Goal: Task Accomplishment & Management: Use online tool/utility

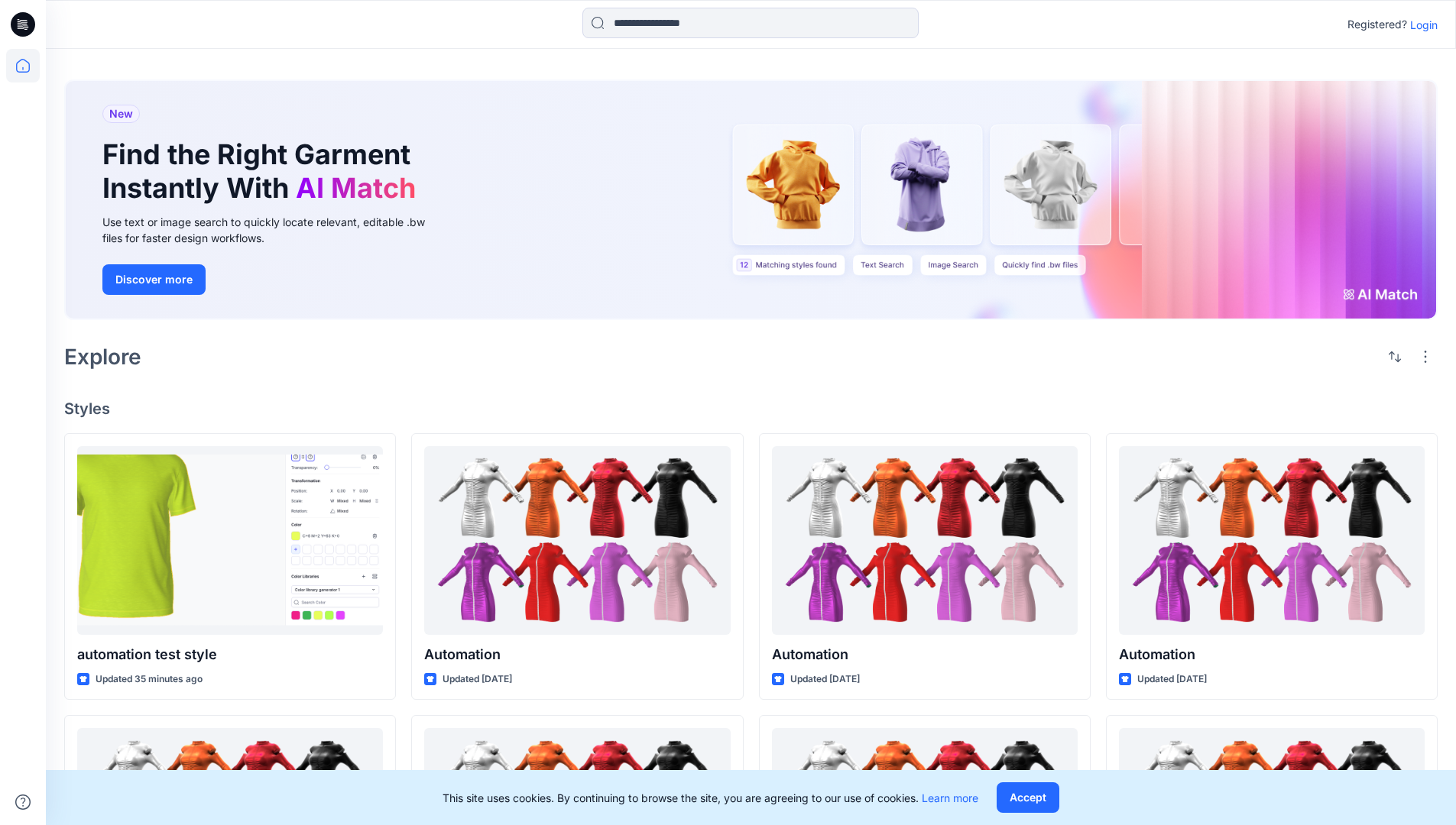
click at [1420, 25] on p "Login" at bounding box center [1424, 25] width 28 height 16
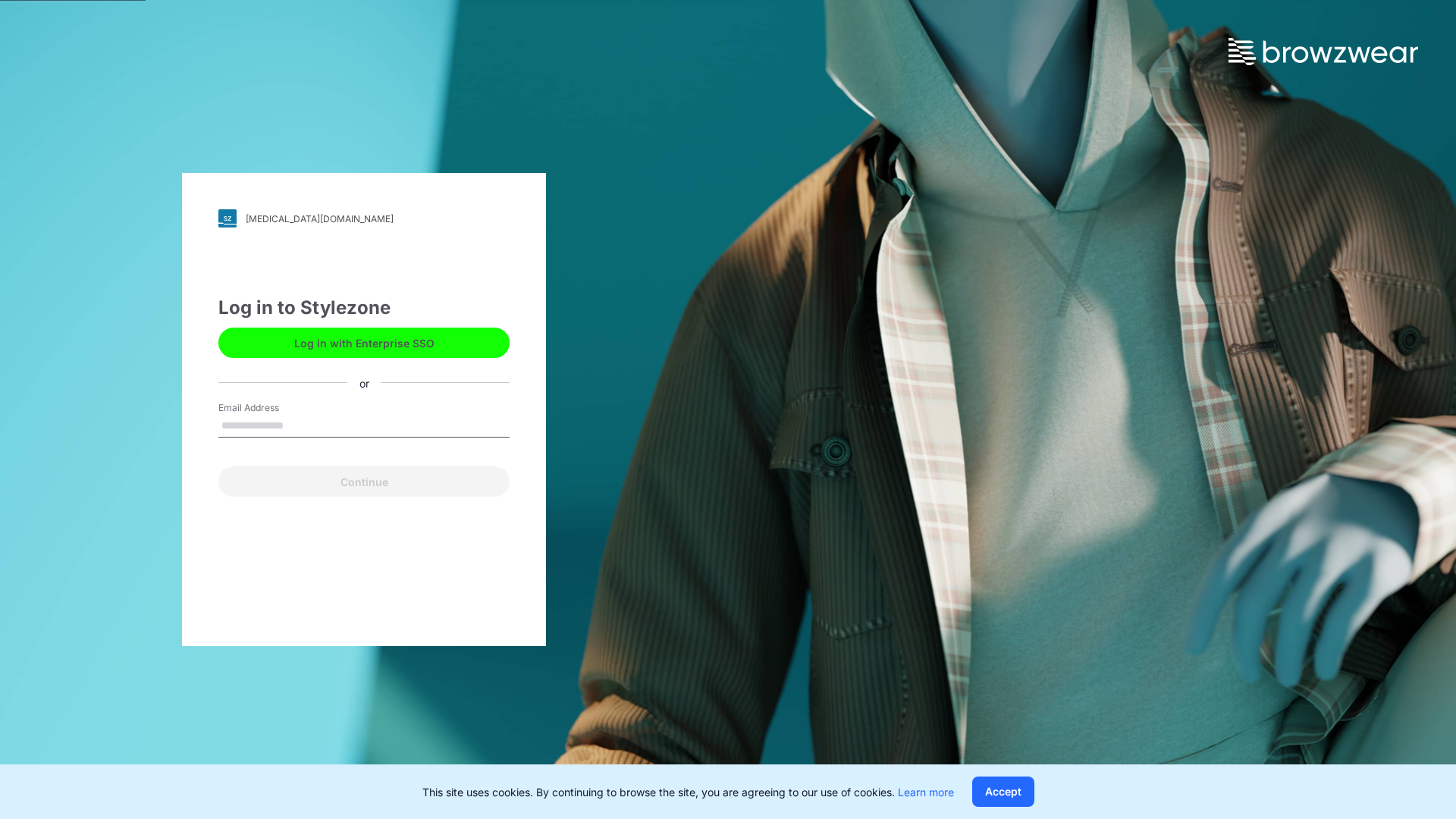
click at [300, 425] on input "Email Address" at bounding box center [363, 426] width 291 height 23
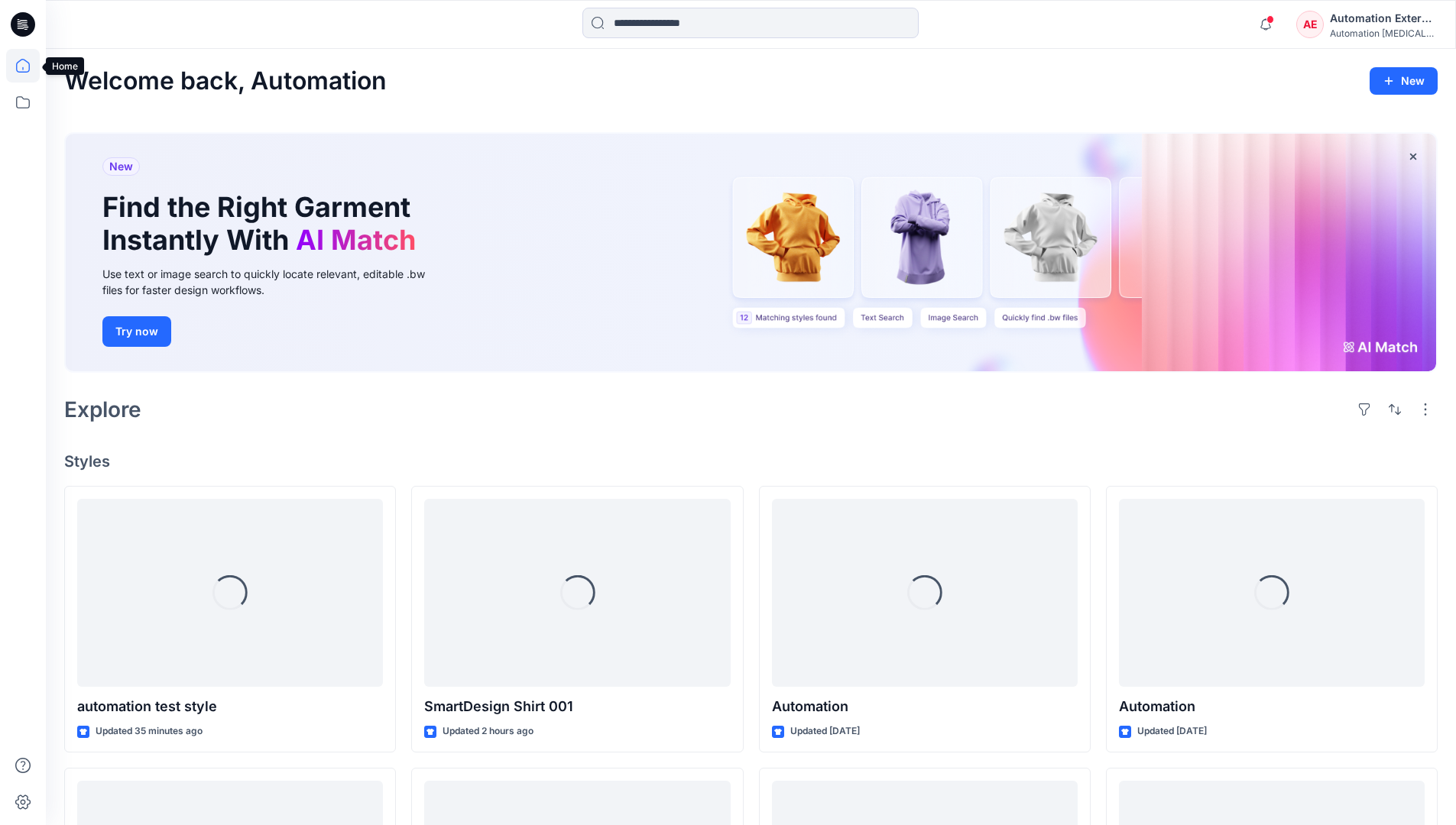
click at [29, 66] on icon at bounding box center [23, 66] width 14 height 14
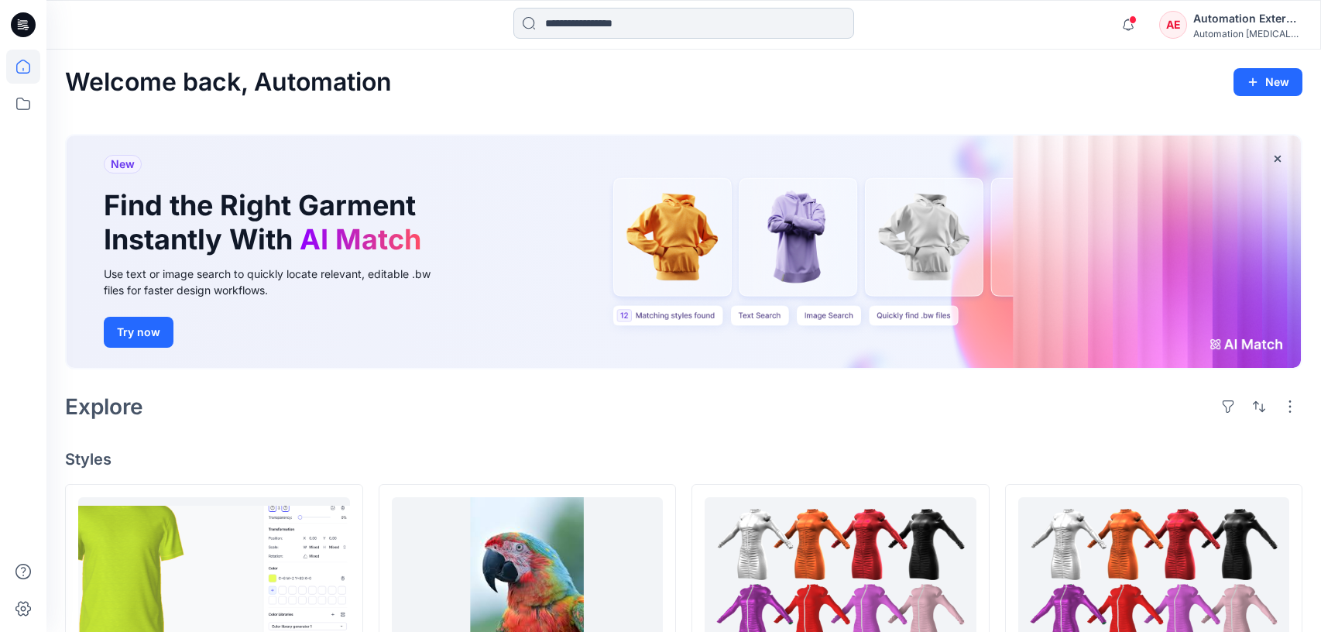
click at [604, 31] on input at bounding box center [683, 23] width 341 height 31
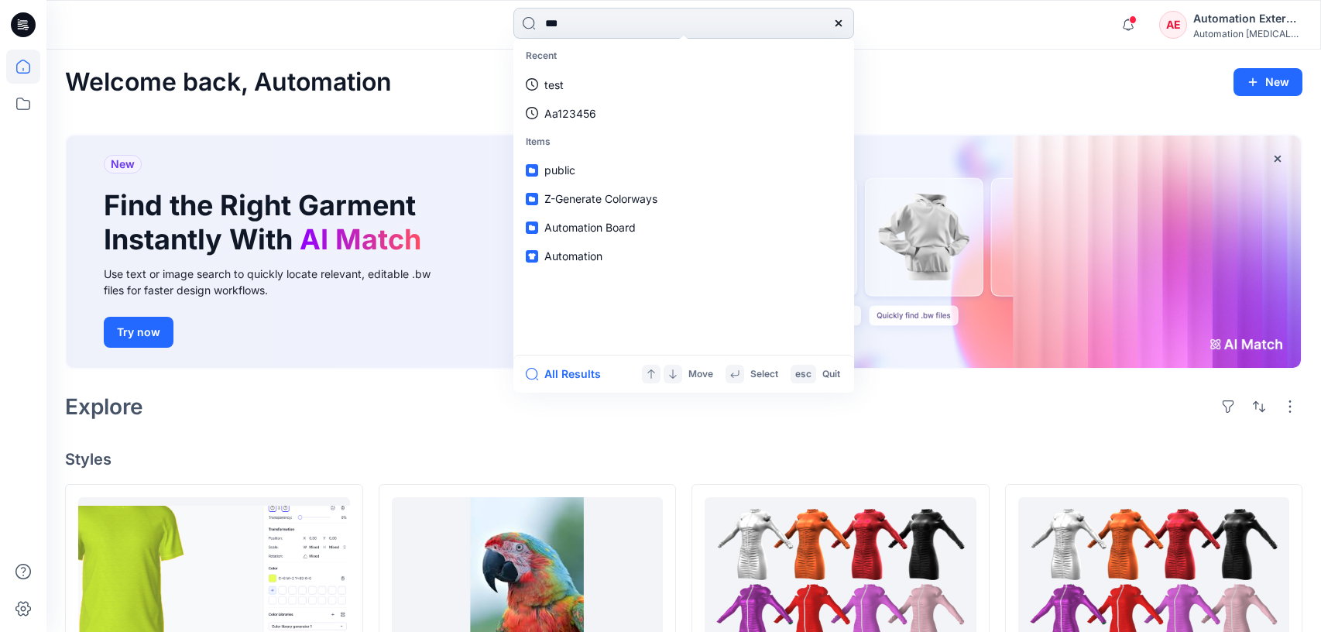
type input "****"
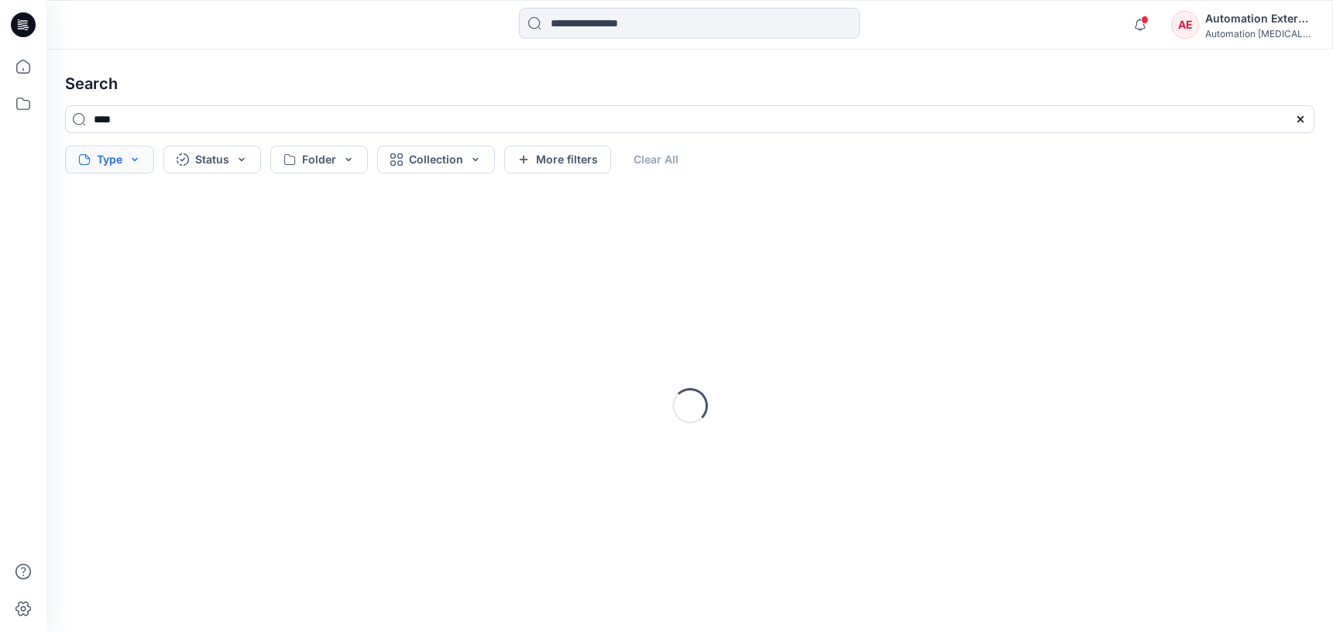
click at [116, 163] on button "Type" at bounding box center [109, 160] width 89 height 28
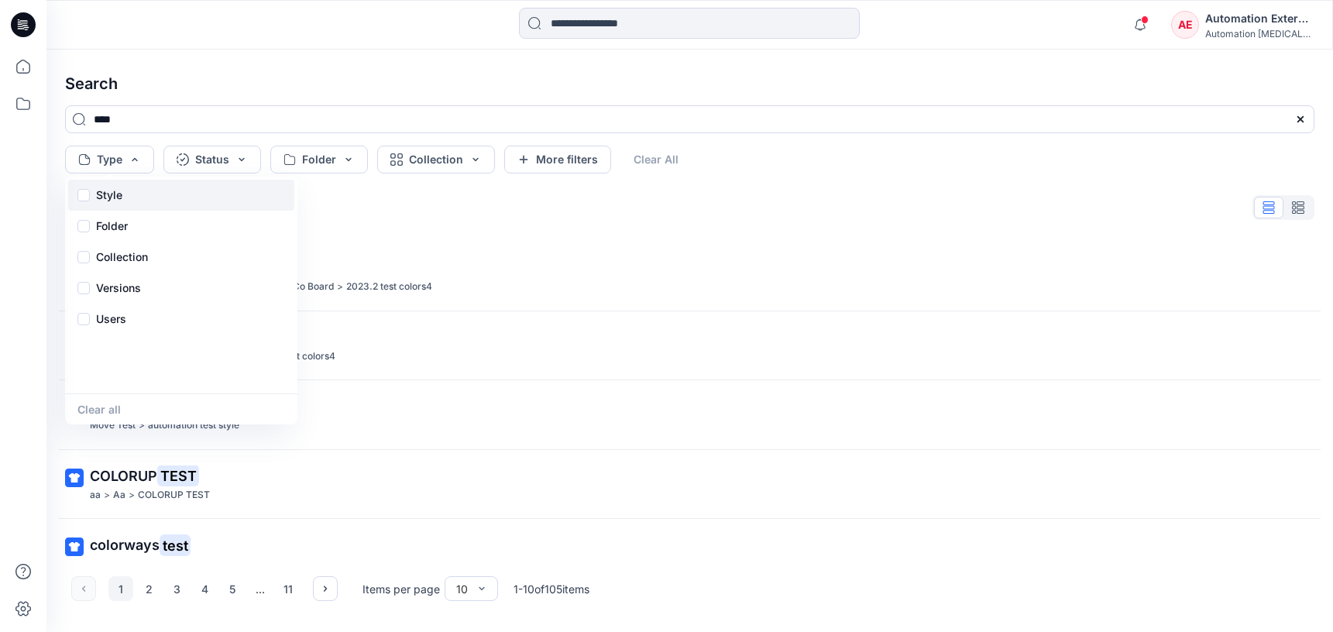
click at [114, 200] on p "Style" at bounding box center [109, 195] width 26 height 19
click at [132, 230] on div "Folder" at bounding box center [181, 226] width 226 height 31
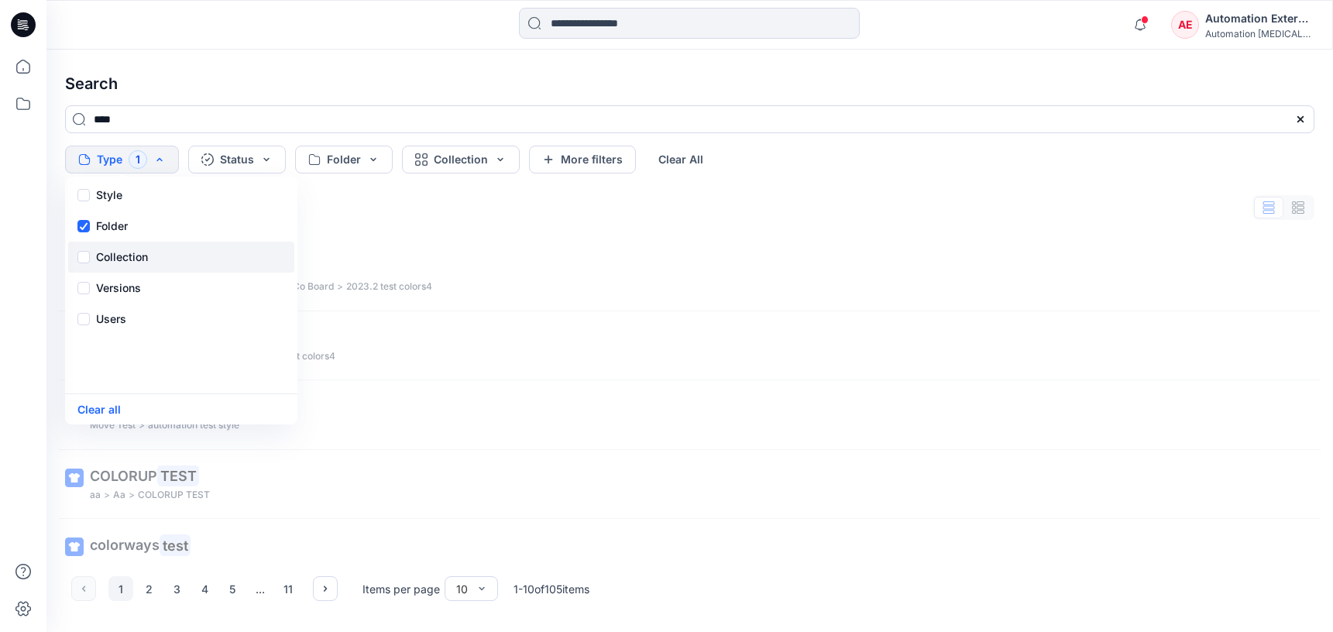
click at [134, 250] on p "Collection" at bounding box center [122, 257] width 52 height 19
click at [139, 283] on p "Versions" at bounding box center [118, 288] width 45 height 19
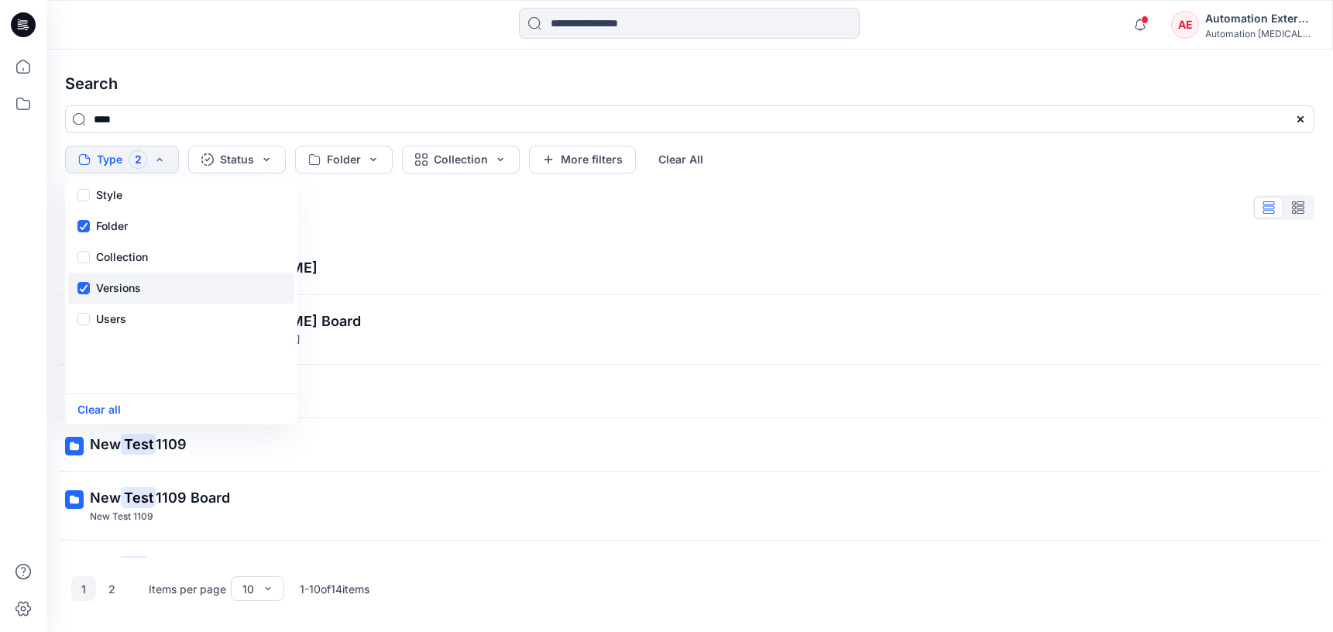
click at [139, 283] on p "Versions" at bounding box center [118, 288] width 45 height 19
click at [127, 326] on div "Users" at bounding box center [181, 319] width 226 height 31
click at [249, 167] on button "Status" at bounding box center [237, 160] width 98 height 28
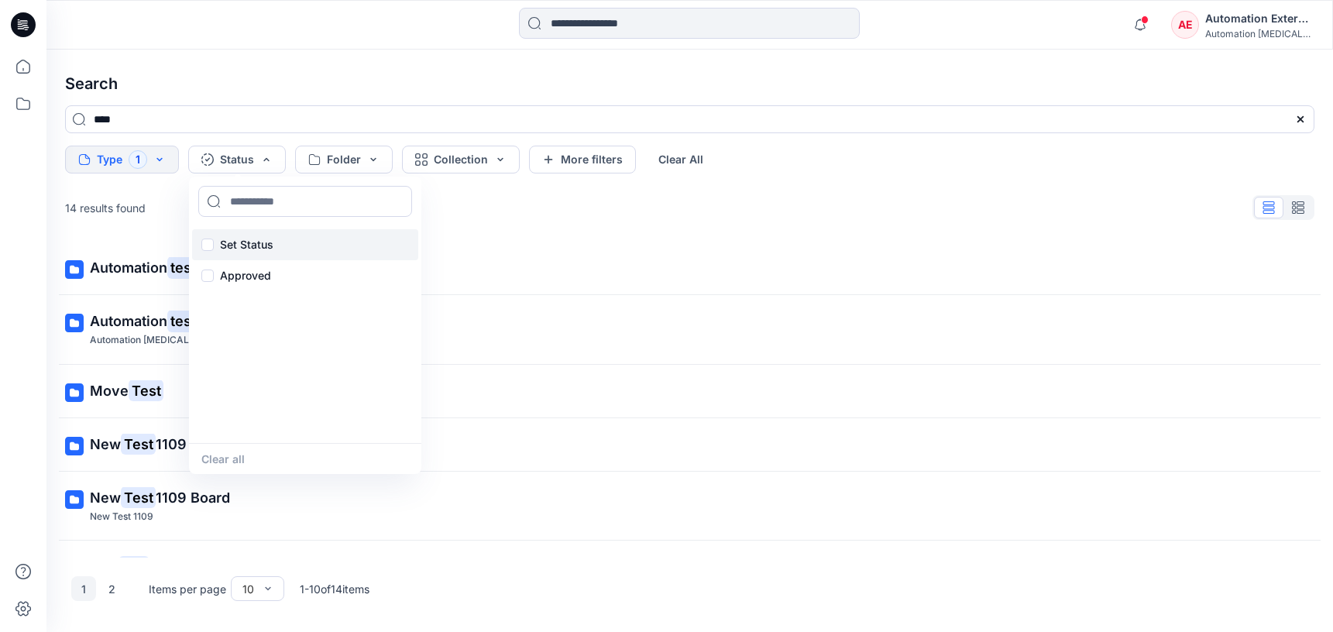
click at [249, 240] on p "Set Status" at bounding box center [246, 244] width 53 height 19
click at [261, 202] on input at bounding box center [305, 201] width 214 height 31
type input "**********"
click at [246, 242] on p "Set Status" at bounding box center [246, 244] width 53 height 19
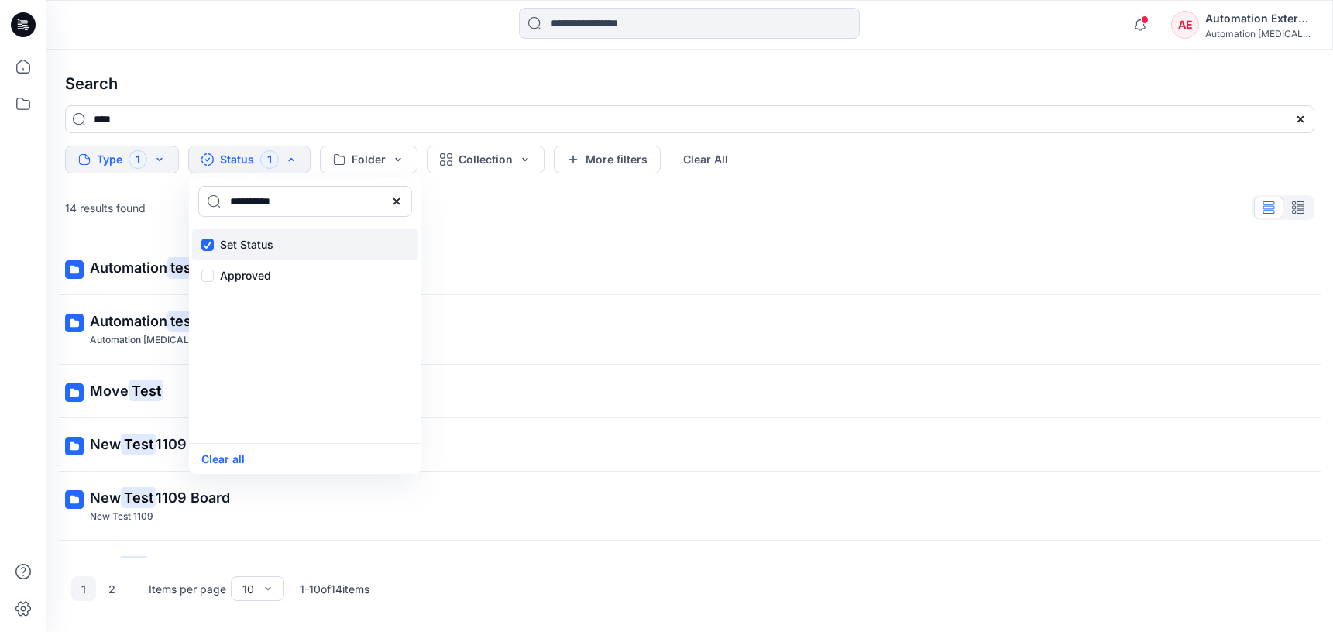
click at [246, 242] on p "Set Status" at bounding box center [246, 244] width 53 height 19
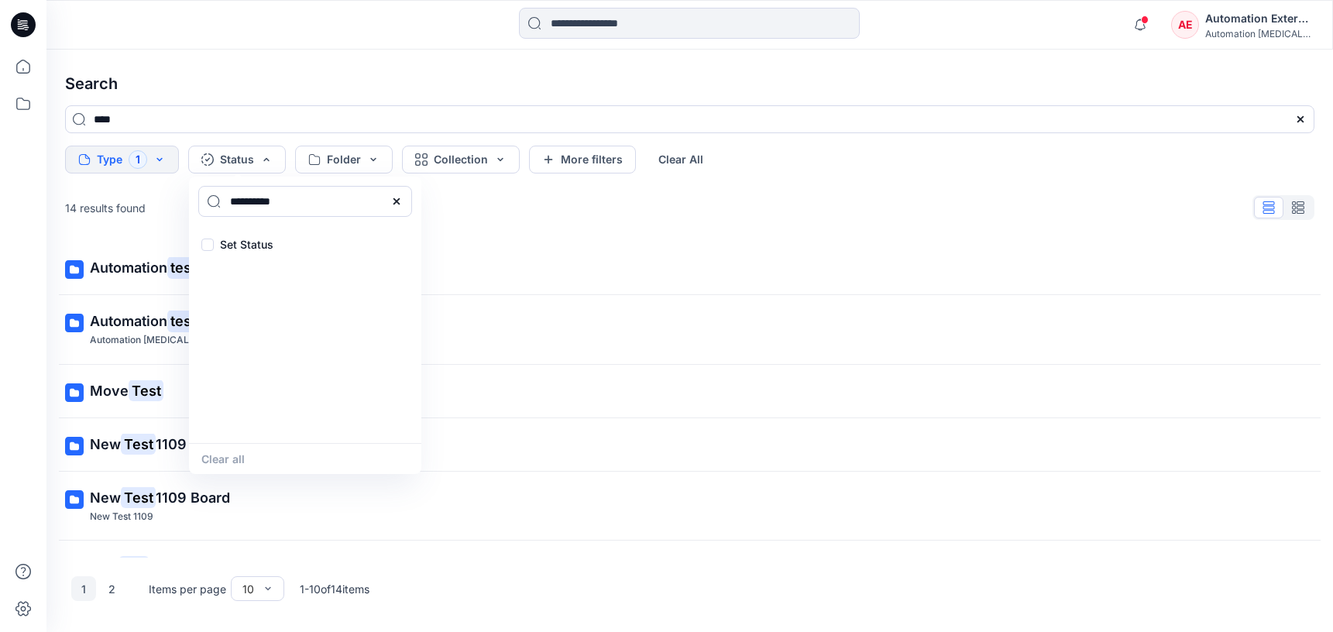
click at [400, 204] on icon at bounding box center [396, 201] width 12 height 12
click at [336, 206] on input at bounding box center [305, 201] width 214 height 31
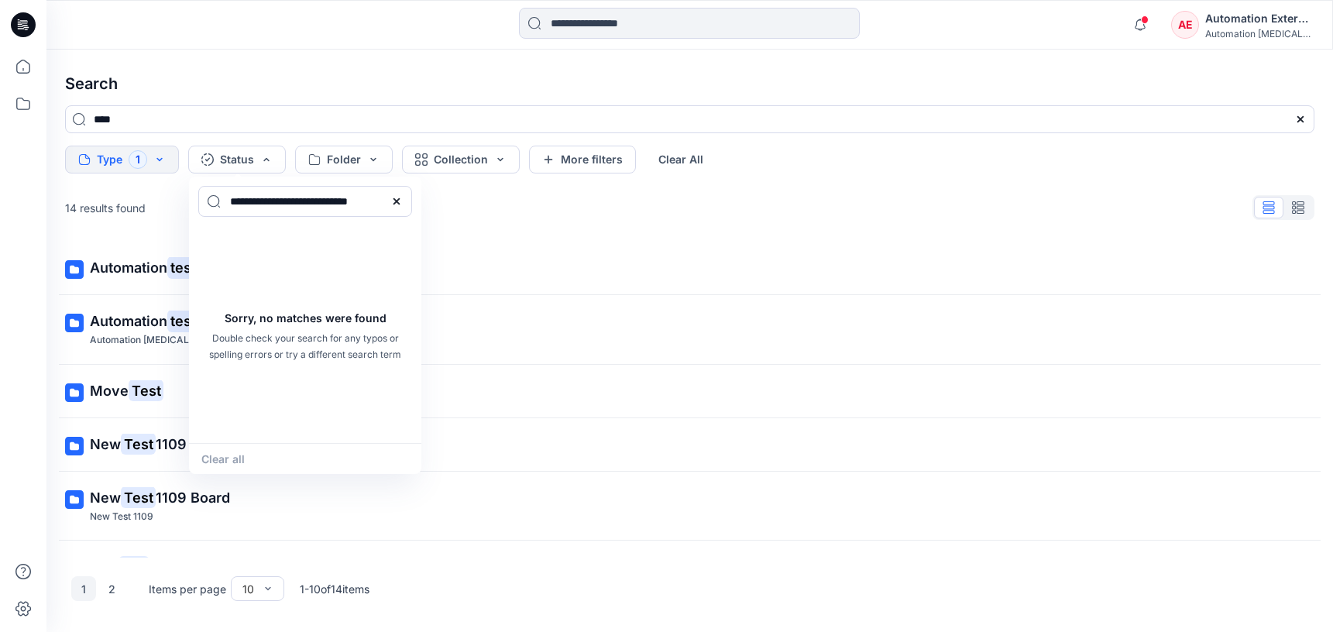
type input "**********"
click at [239, 454] on div "Clear all" at bounding box center [305, 458] width 232 height 31
click at [401, 201] on icon at bounding box center [396, 201] width 12 height 12
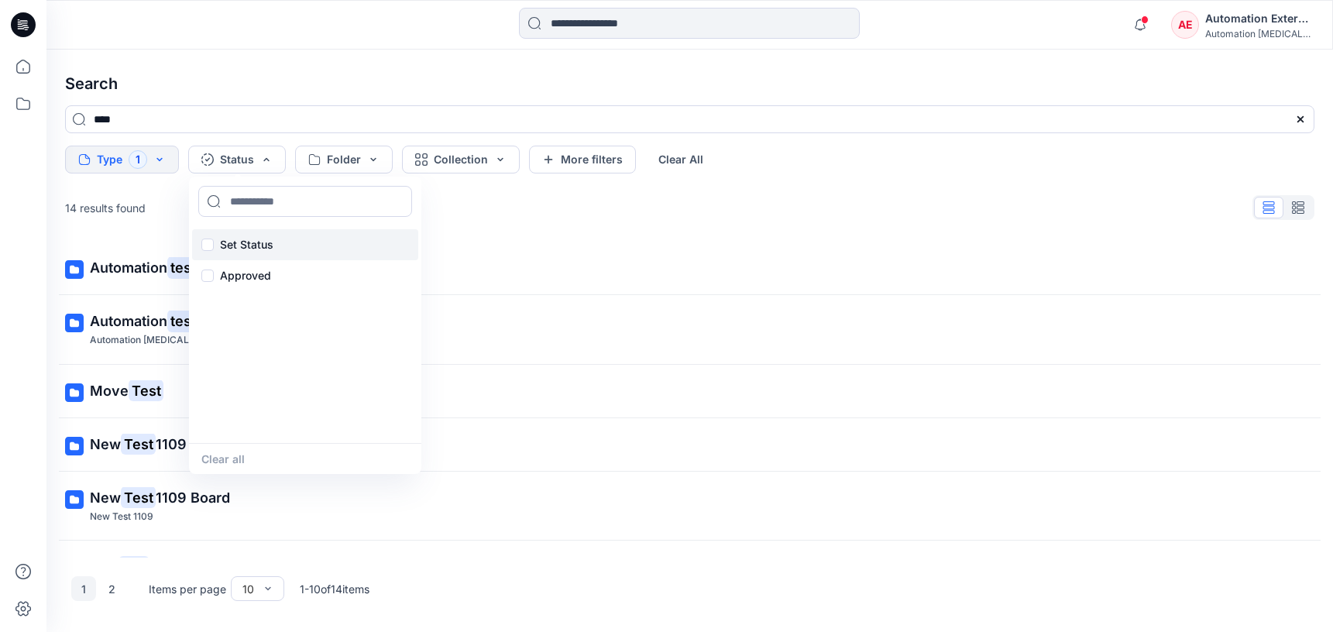
click at [252, 242] on p "Set Status" at bounding box center [246, 244] width 53 height 19
click at [239, 460] on button "Clear all" at bounding box center [222, 459] width 43 height 18
click at [355, 160] on button "Folder" at bounding box center [344, 160] width 98 height 28
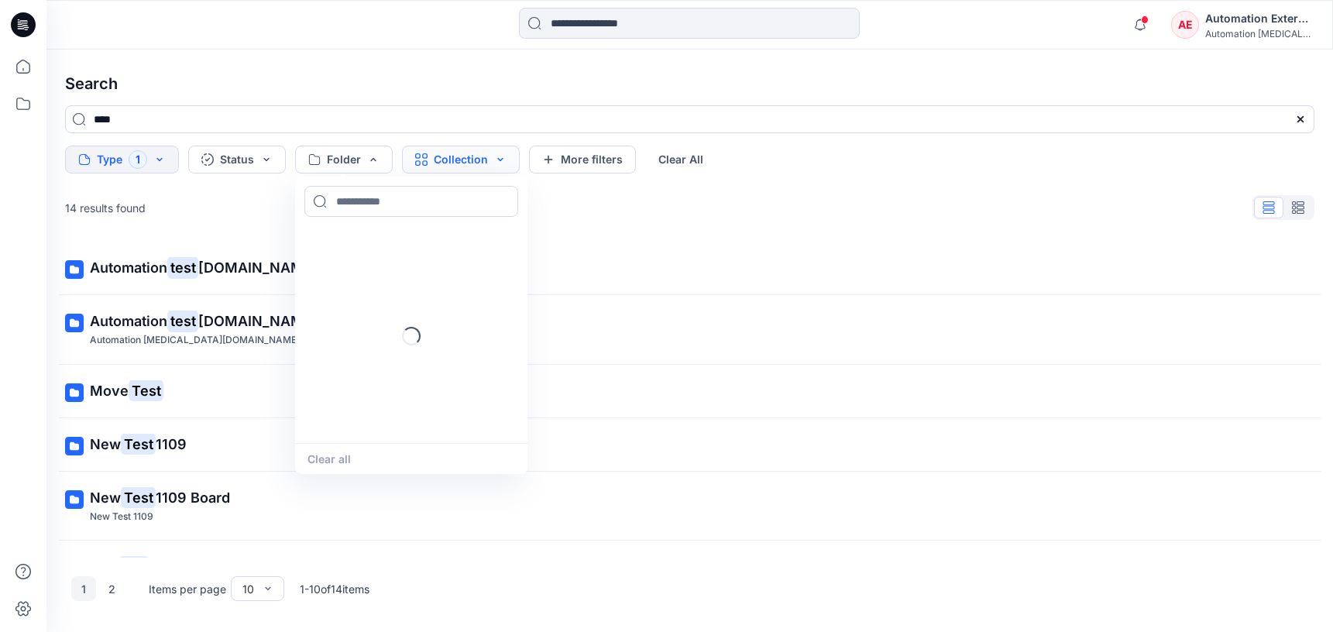
click at [443, 164] on button "Collection" at bounding box center [461, 160] width 118 height 28
click at [616, 156] on button "More filters" at bounding box center [582, 160] width 107 height 28
click at [677, 156] on button "Metadata" at bounding box center [716, 160] width 113 height 28
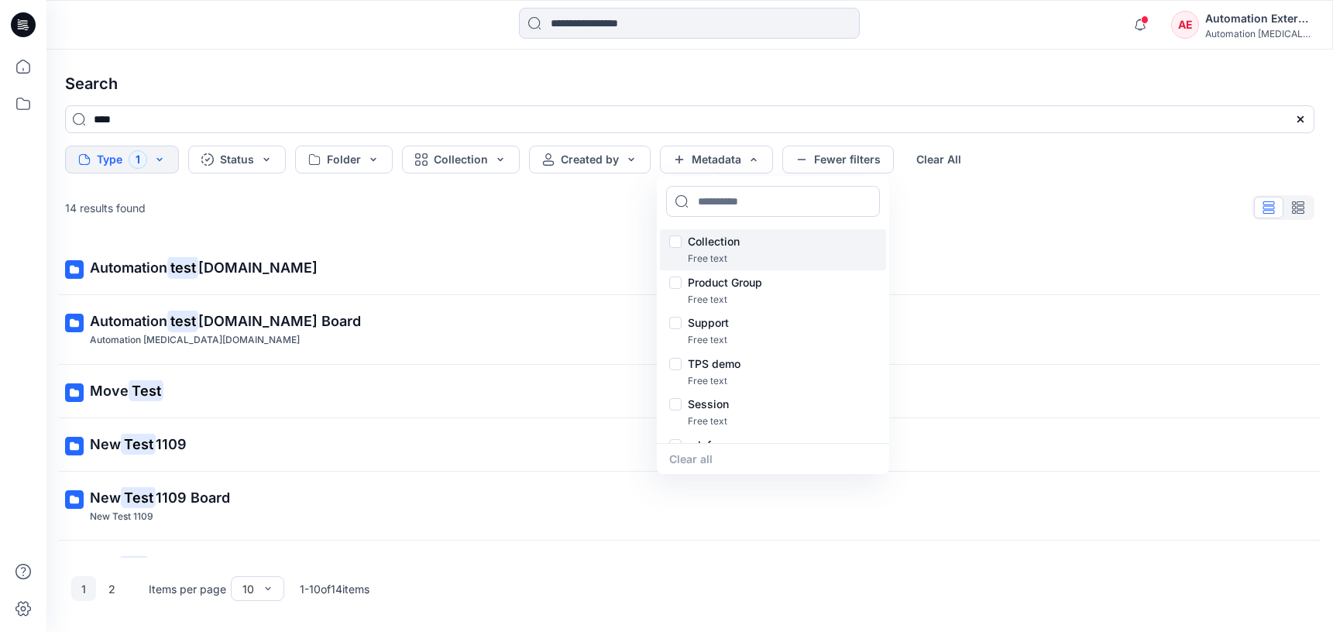
click at [719, 243] on p "Collection" at bounding box center [714, 241] width 52 height 19
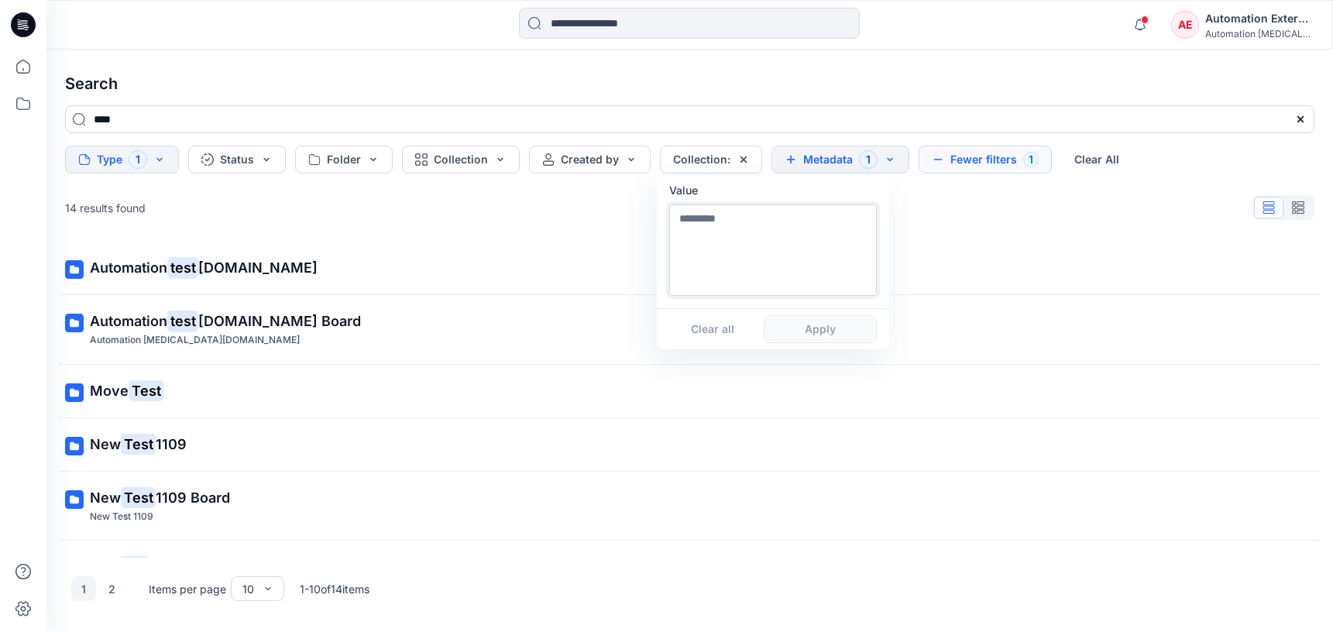
click at [719, 269] on textarea at bounding box center [773, 249] width 208 height 91
type textarea "**********"
click at [819, 338] on button "Apply" at bounding box center [820, 329] width 113 height 28
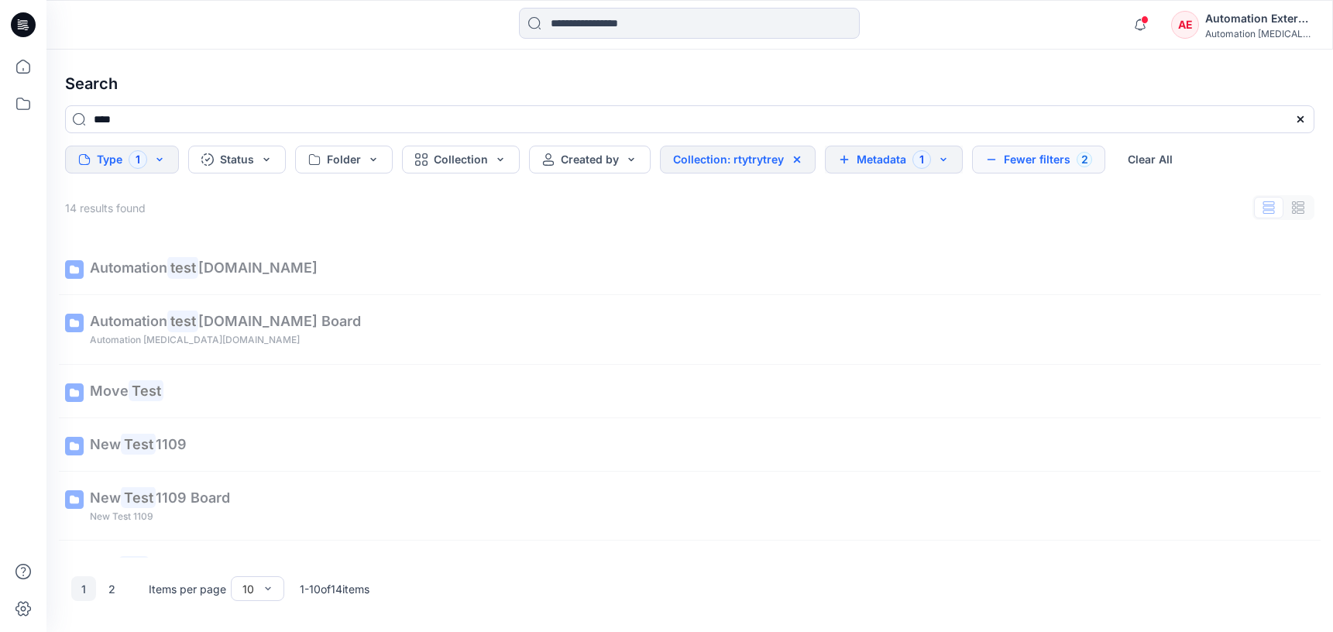
click at [889, 163] on button "Metadata 1" at bounding box center [894, 160] width 138 height 28
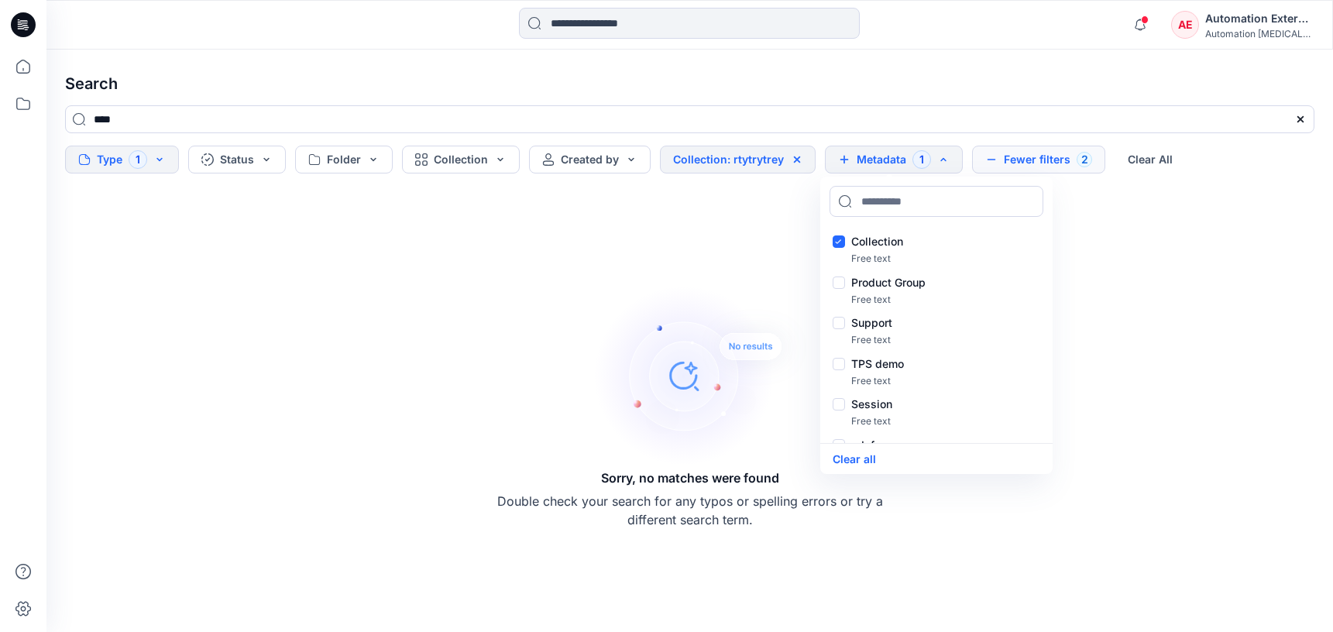
click at [1033, 155] on button "Fewer filters 2" at bounding box center [1038, 160] width 133 height 28
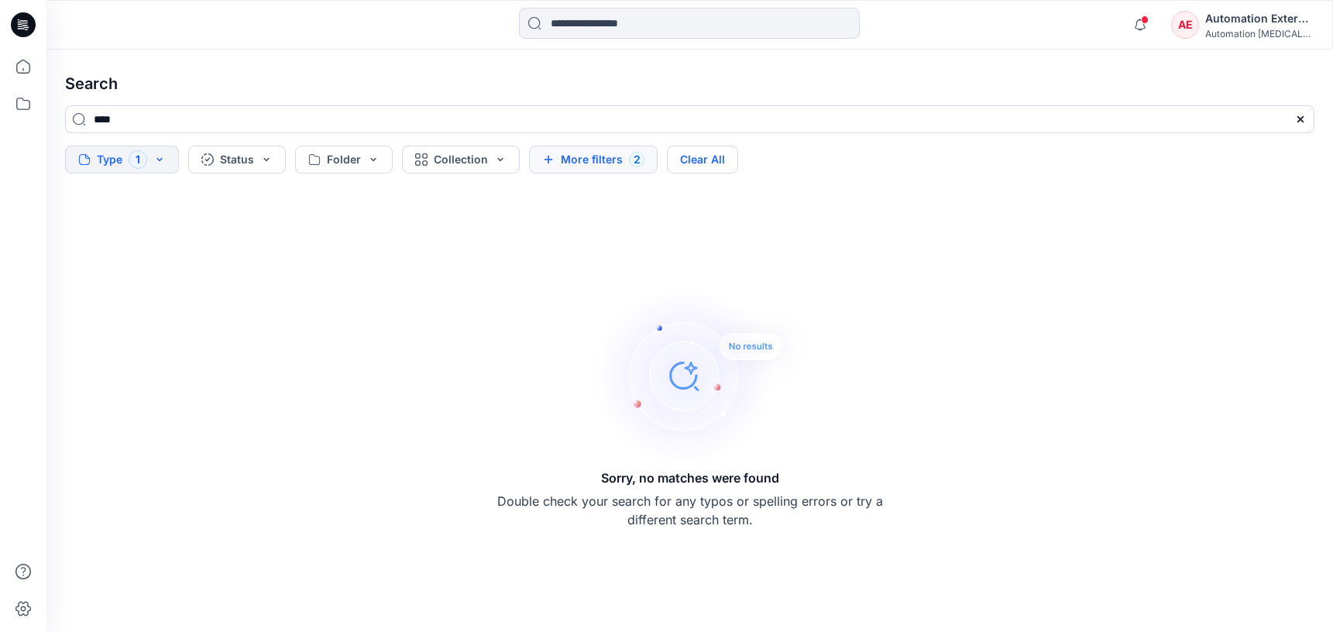
click at [726, 163] on button "Clear All" at bounding box center [702, 160] width 71 height 28
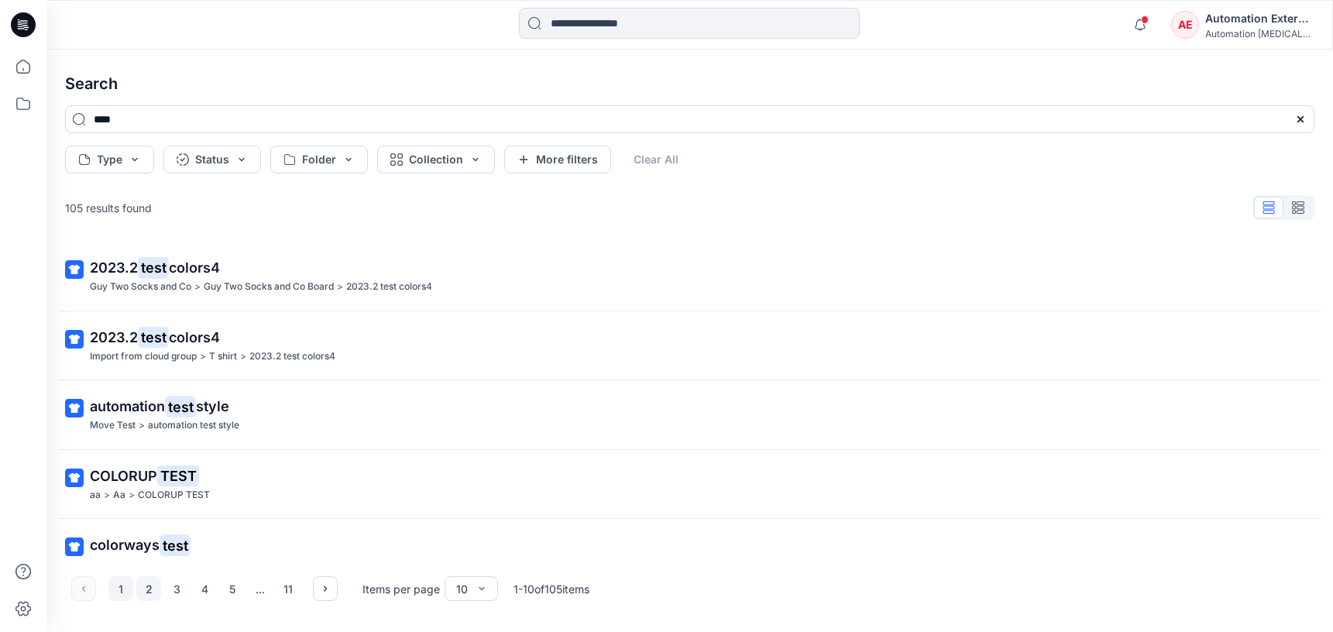
click at [144, 590] on button "2" at bounding box center [148, 588] width 25 height 25
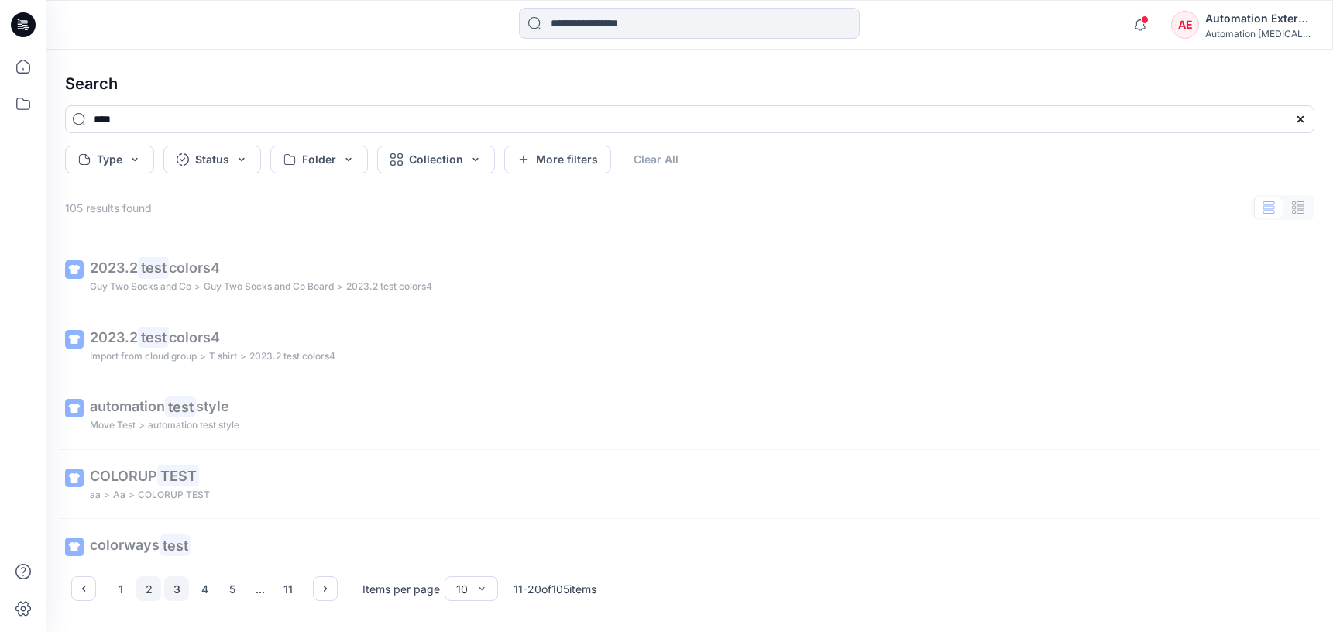
click at [180, 590] on button "3" at bounding box center [176, 588] width 25 height 25
click at [324, 588] on icon "button" at bounding box center [325, 588] width 12 height 12
click at [94, 589] on button "button" at bounding box center [83, 588] width 25 height 25
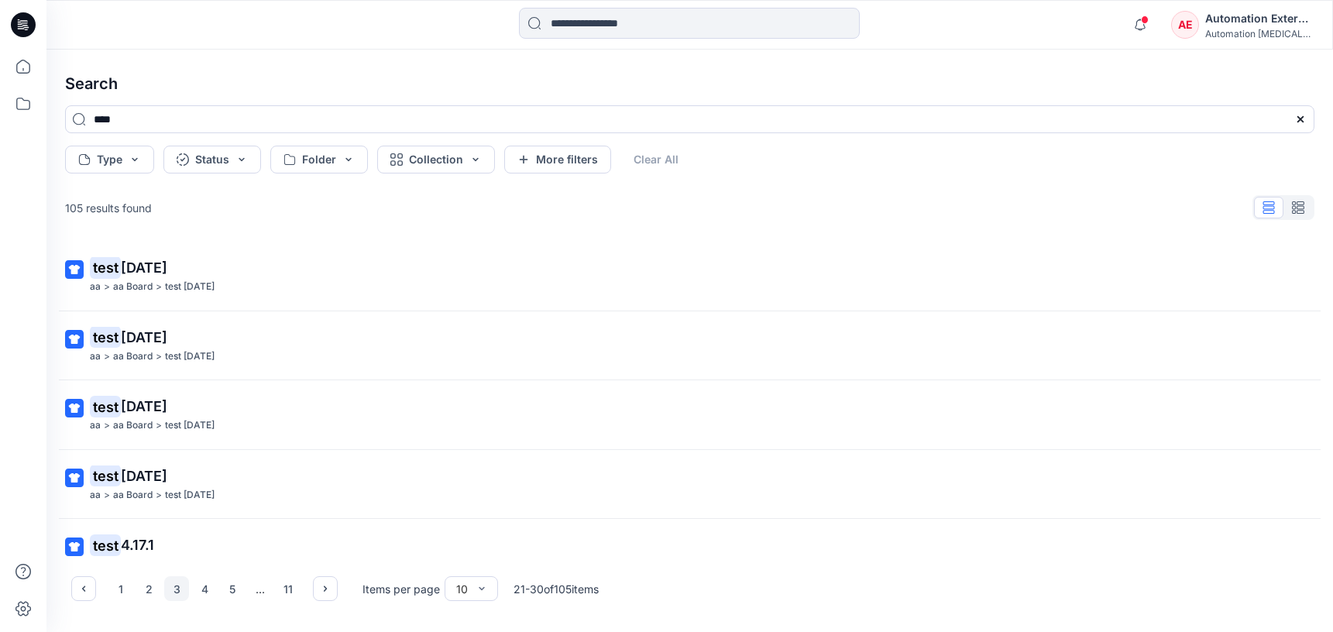
click at [1260, 24] on div "Automation External" at bounding box center [1259, 18] width 108 height 19
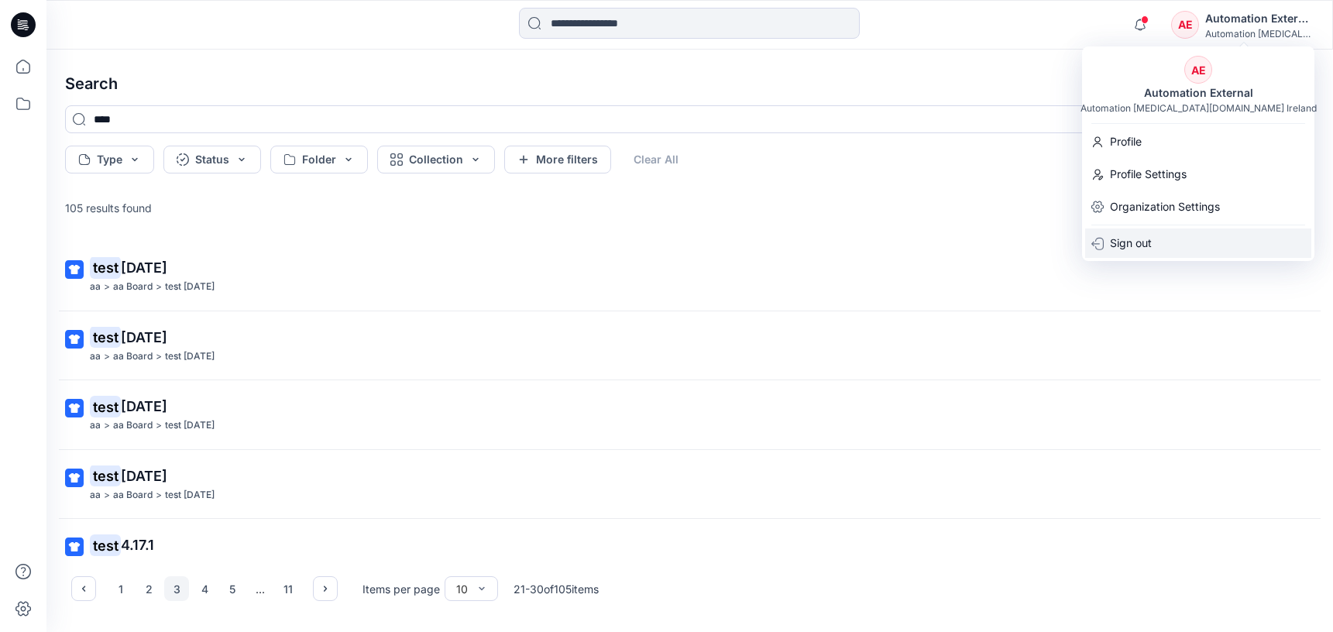
click at [1160, 241] on div "Sign out" at bounding box center [1198, 242] width 226 height 29
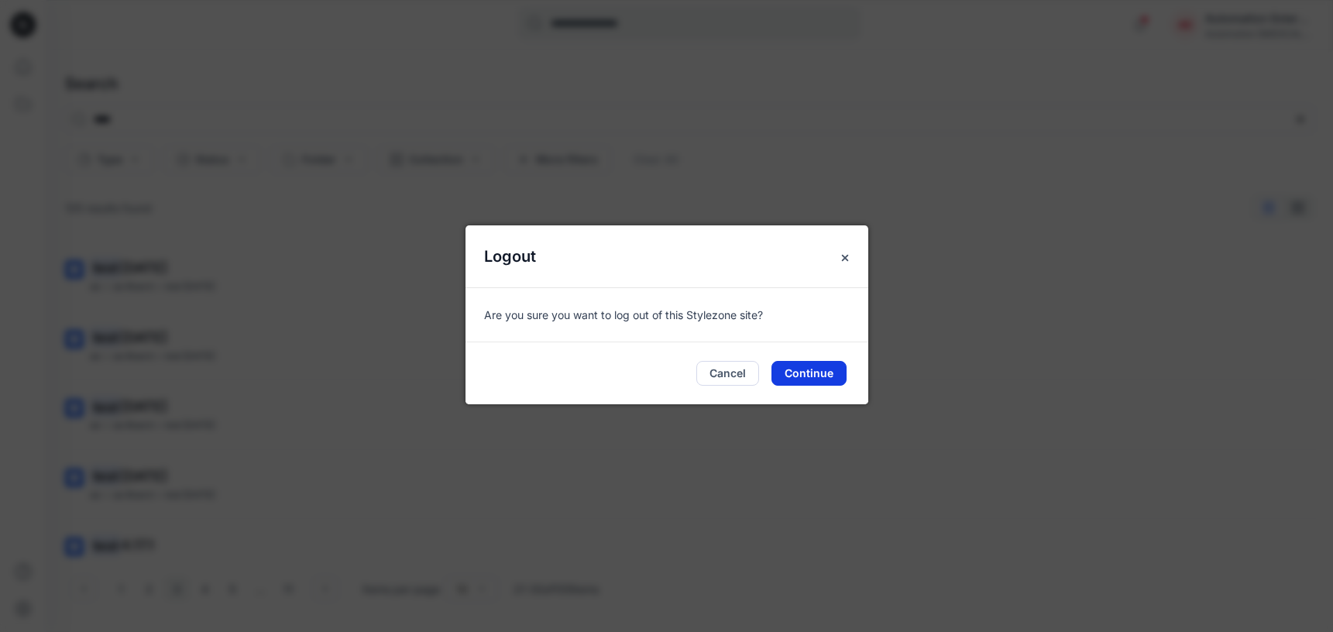
click at [818, 367] on button "Continue" at bounding box center [808, 373] width 75 height 25
